Goal: Transaction & Acquisition: Subscribe to service/newsletter

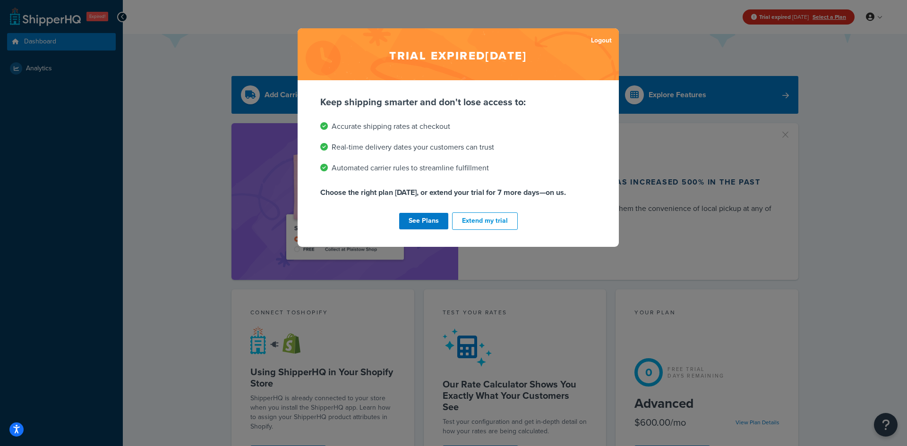
click at [174, 200] on div "Trial expired Sep 27, 2025 Logout Keep shipping smarter and don't lose access t…" at bounding box center [453, 223] width 907 height 446
click at [486, 220] on button "Extend my trial" at bounding box center [485, 220] width 66 height 17
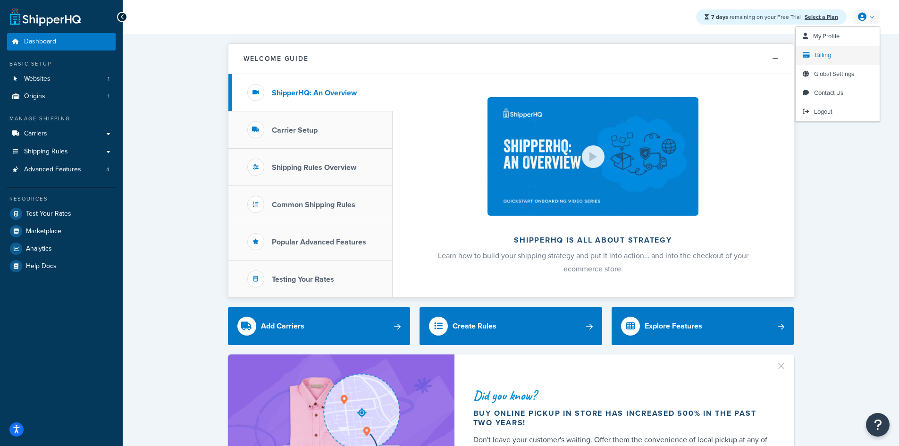
click at [825, 56] on span "Billing" at bounding box center [823, 55] width 16 height 9
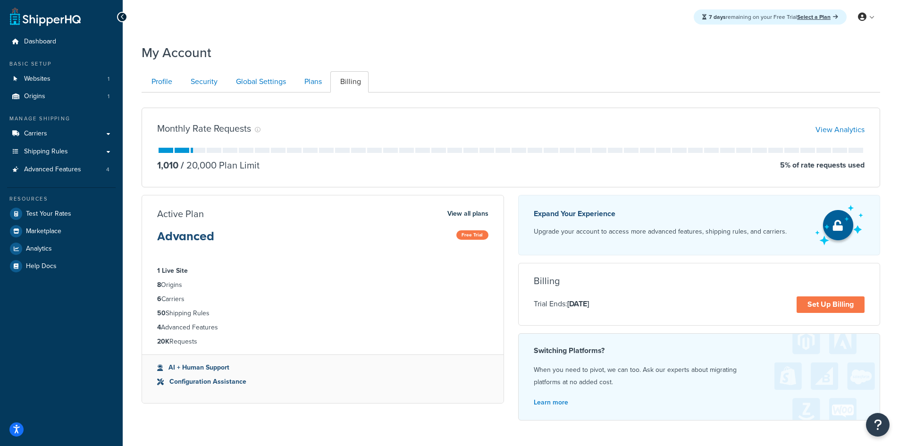
scroll to position [47, 0]
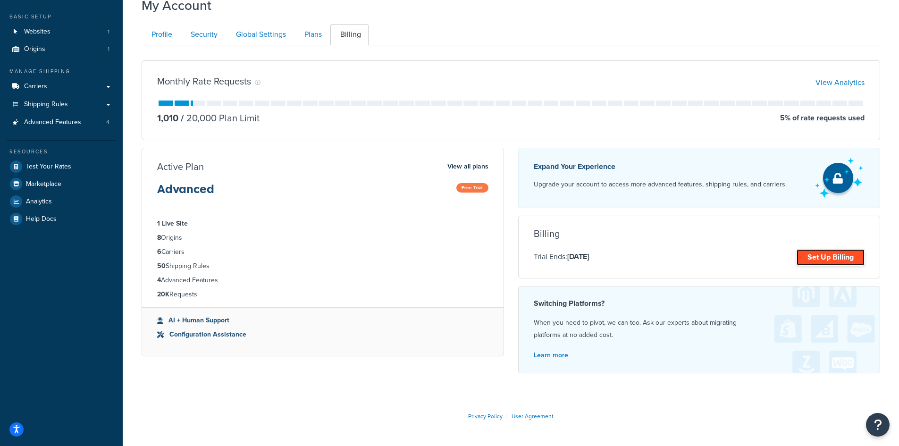
click at [832, 254] on link "Set Up Billing" at bounding box center [831, 257] width 68 height 17
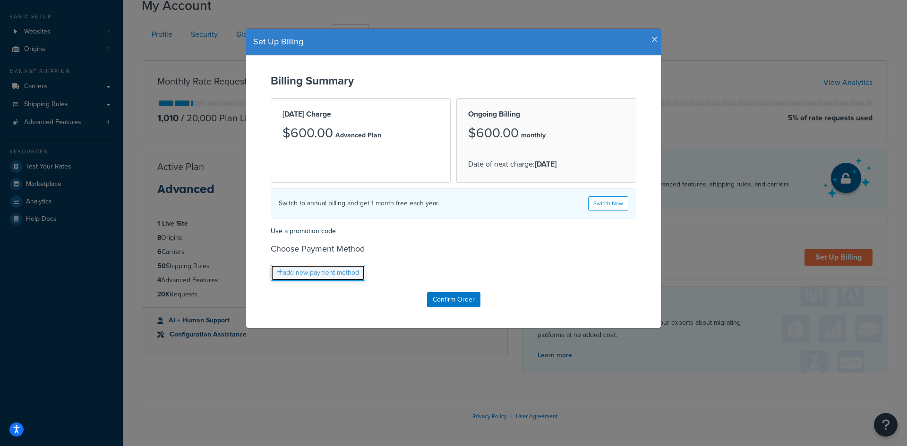
click at [314, 273] on link "add new payment method" at bounding box center [318, 273] width 94 height 16
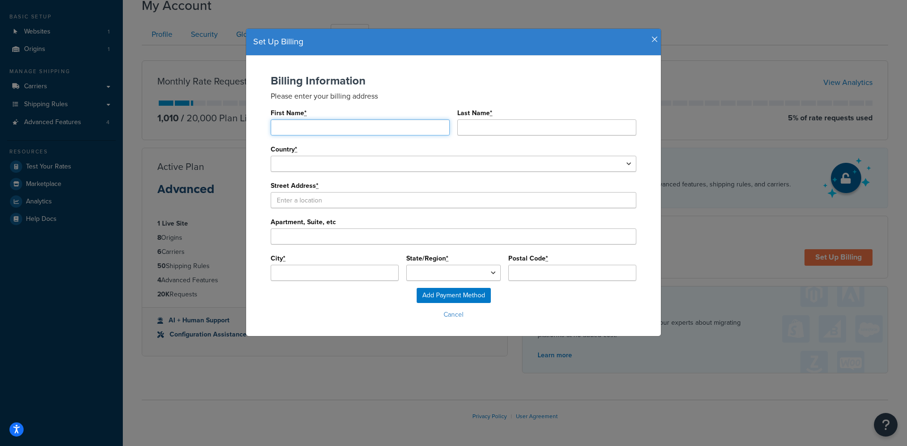
click at [303, 126] on input "First Name *" at bounding box center [360, 127] width 179 height 16
type input "[PERSON_NAME]"
type input "Dworzak"
select select "1000"
type input "29726 [GEOGRAPHIC_DATA][PERSON_NAME]"
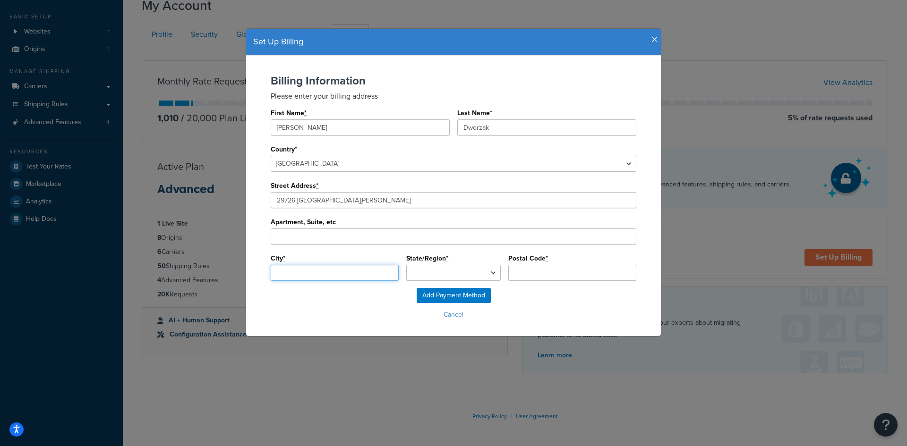
type input "[GEOGRAPHIC_DATA][PERSON_NAME]"
type input "92688"
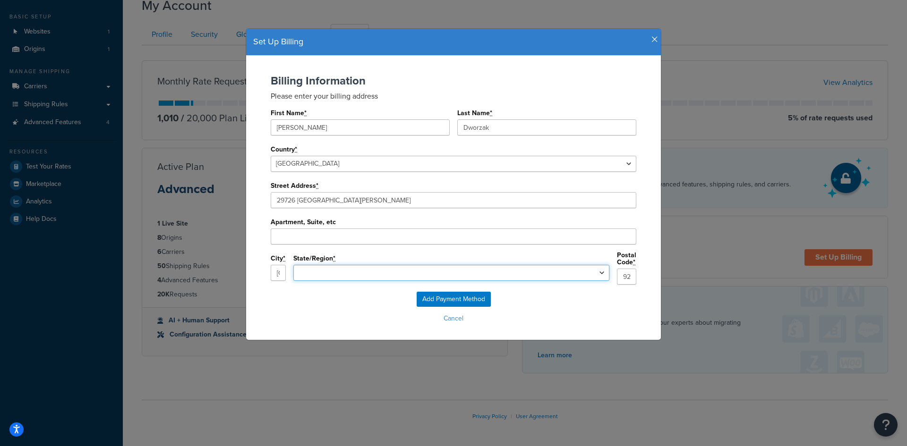
select select "CA"
click at [454, 295] on input "Add Payment Method" at bounding box center [453, 299] width 74 height 15
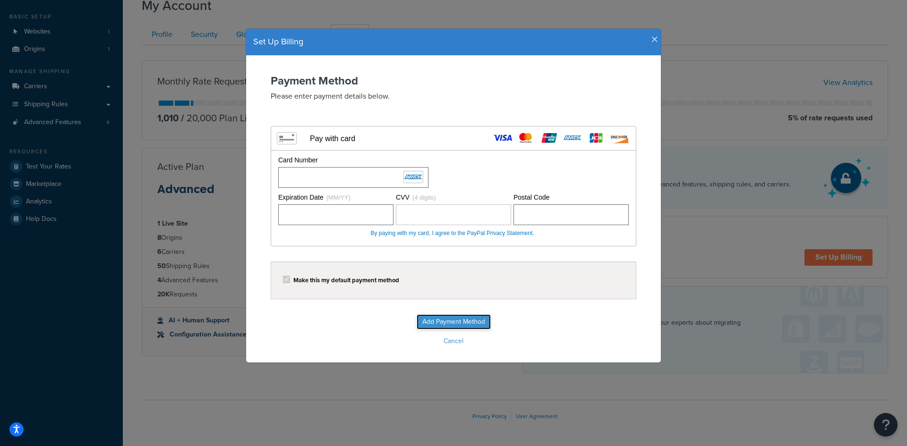
click at [450, 322] on input "Add Payment Method" at bounding box center [453, 321] width 74 height 15
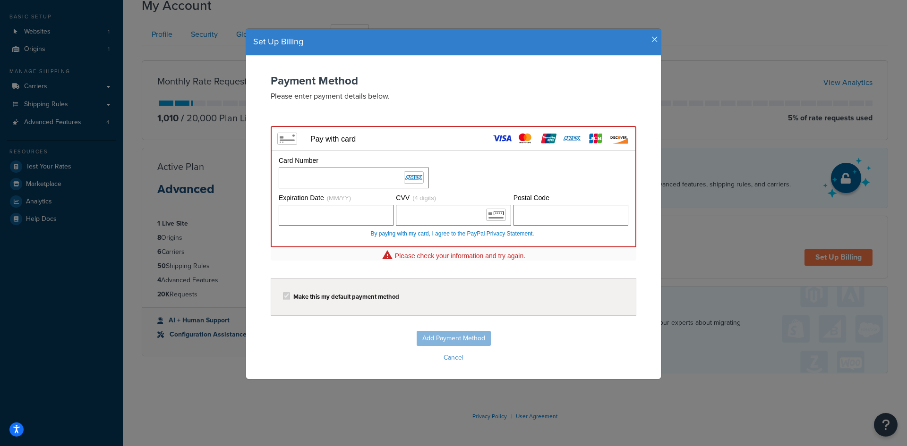
click at [438, 273] on form "Payment Method Please enter payment details below. Visa MasterCard Union Pay Am…" at bounding box center [453, 220] width 396 height 290
click at [494, 270] on form "Payment Method Please enter payment details below. Visa MasterCard Union Pay Am…" at bounding box center [453, 220] width 396 height 290
click at [329, 260] on div "Please check your information and try again." at bounding box center [453, 256] width 365 height 14
click at [450, 337] on div "Add Payment Method Cancel" at bounding box center [453, 348] width 396 height 34
click at [450, 342] on div "Add Payment Method Cancel" at bounding box center [453, 348] width 396 height 34
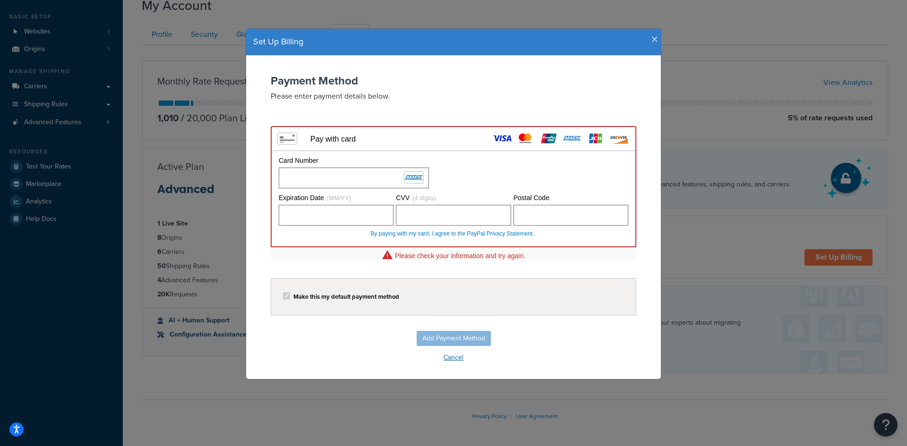
click at [454, 359] on button "Cancel" at bounding box center [453, 358] width 396 height 14
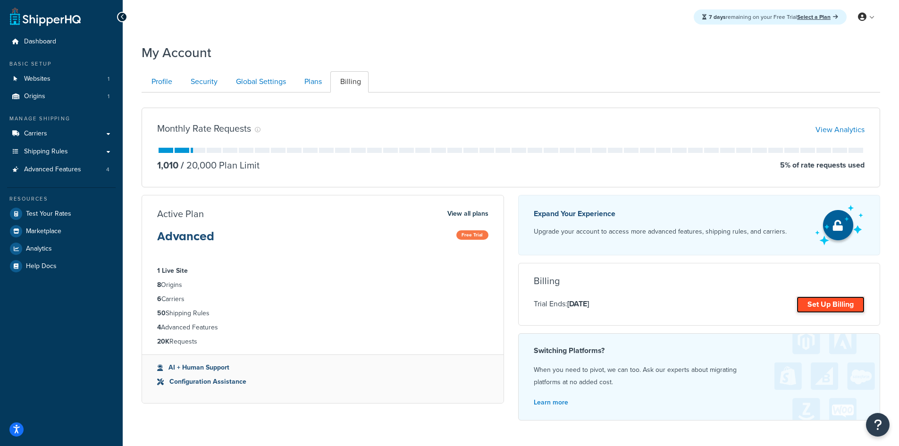
click at [841, 304] on link "Set Up Billing" at bounding box center [831, 305] width 68 height 17
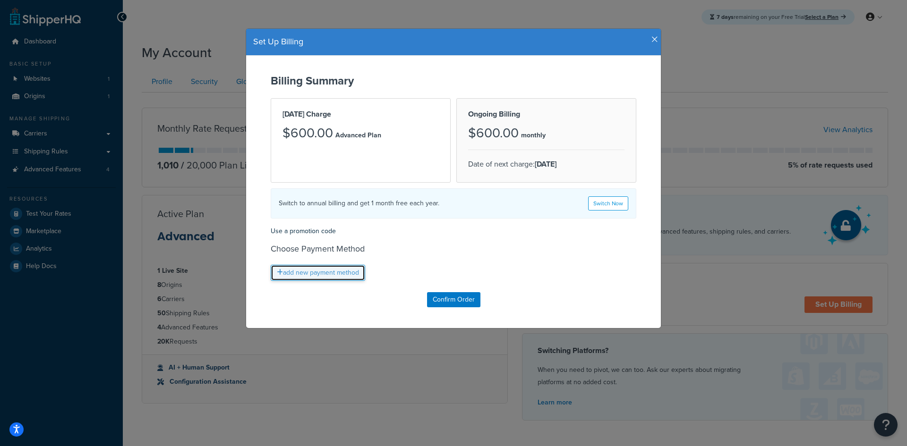
click at [329, 268] on link "add new payment method" at bounding box center [318, 273] width 94 height 16
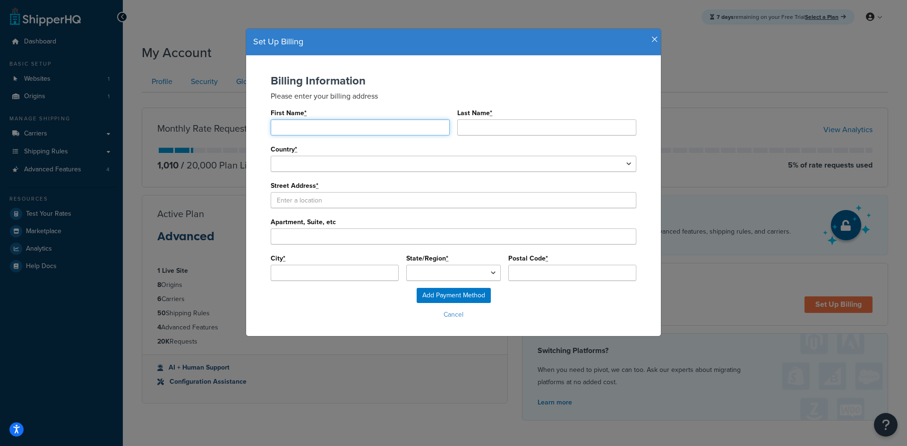
click at [333, 131] on input "First Name *" at bounding box center [360, 127] width 179 height 16
type input "[PERSON_NAME]"
type input "Dworzak"
select select "1000"
type input "29726 [GEOGRAPHIC_DATA][PERSON_NAME]"
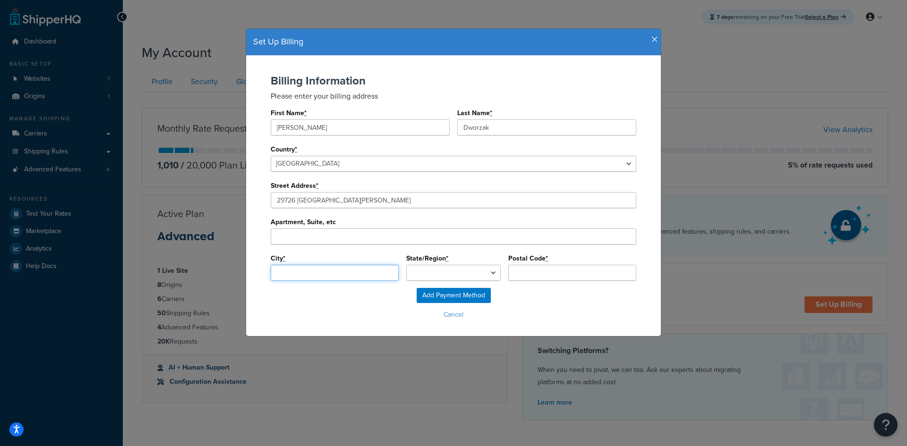
type input "[GEOGRAPHIC_DATA][PERSON_NAME]"
type input "92688"
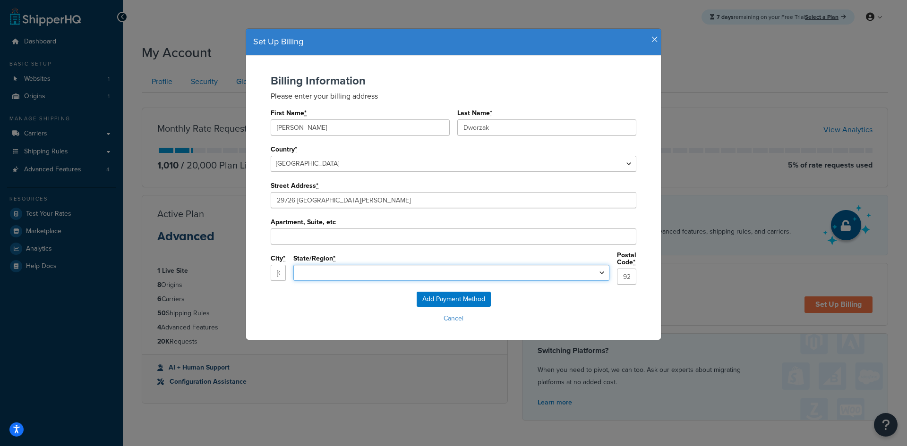
select select "CA"
click at [457, 293] on input "Add Payment Method" at bounding box center [453, 299] width 74 height 15
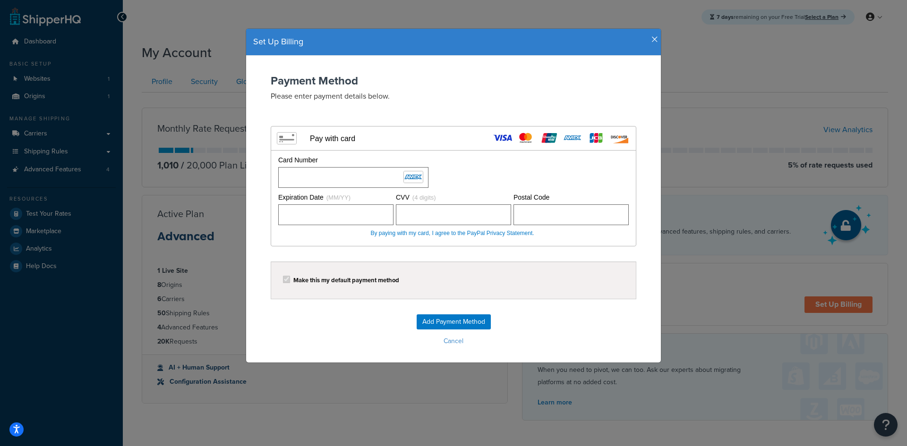
click at [508, 172] on div "Card Number Please fill out a card number." at bounding box center [452, 171] width 353 height 33
click at [463, 322] on input "Add Payment Method" at bounding box center [453, 321] width 74 height 15
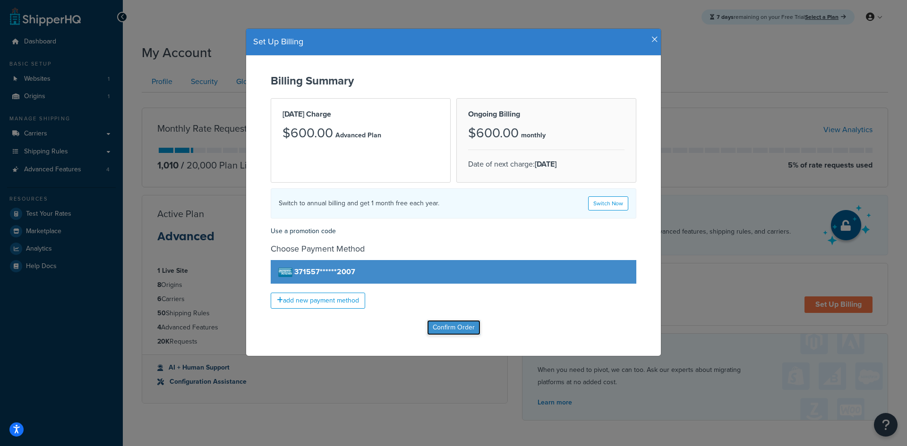
click at [456, 329] on input "Confirm Order" at bounding box center [453, 327] width 53 height 15
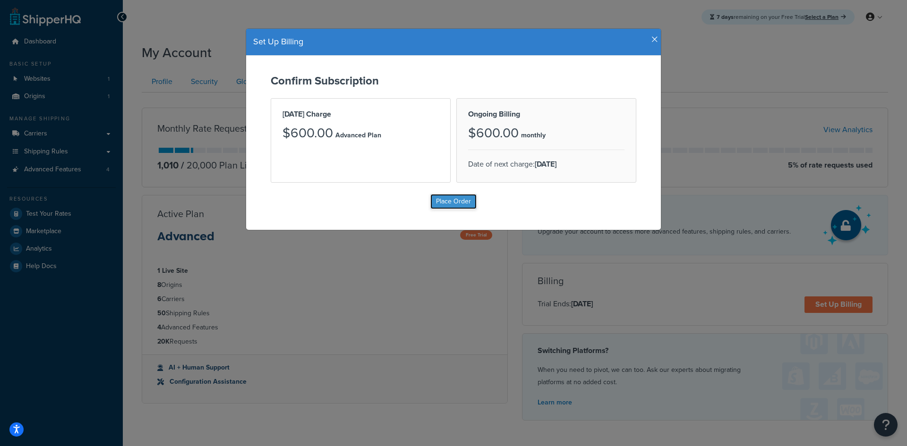
click at [458, 202] on input "Place Order" at bounding box center [453, 201] width 46 height 15
type input "Place Order"
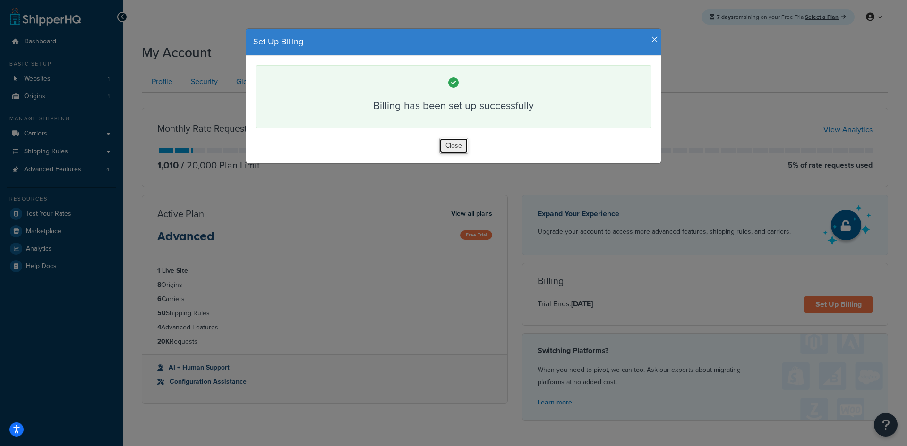
click at [455, 142] on button "Close" at bounding box center [453, 146] width 29 height 16
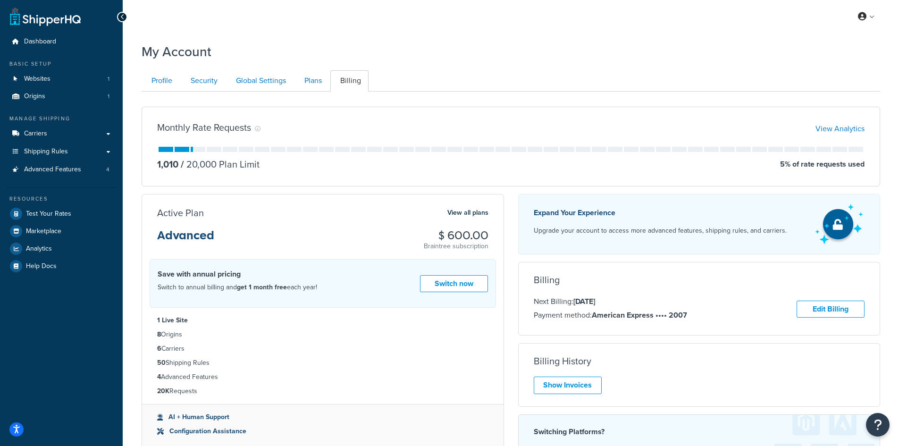
drag, startPoint x: 852, startPoint y: 0, endPoint x: 649, endPoint y: 52, distance: 209.7
click at [649, 52] on div "My Account" at bounding box center [511, 49] width 739 height 23
